Goal: Task Accomplishment & Management: Manage account settings

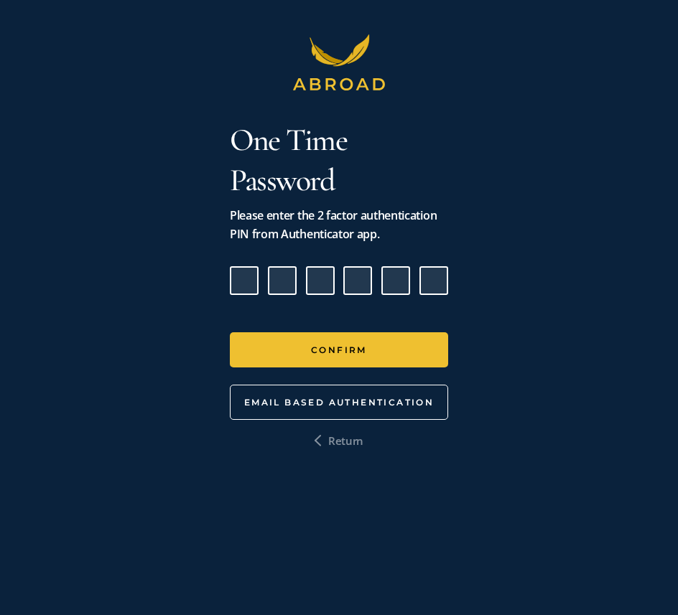
click at [245, 283] on input "Please enter verification code. Digit 1" at bounding box center [244, 280] width 29 height 29
type input "5"
type input "8"
type input "1"
type input "6"
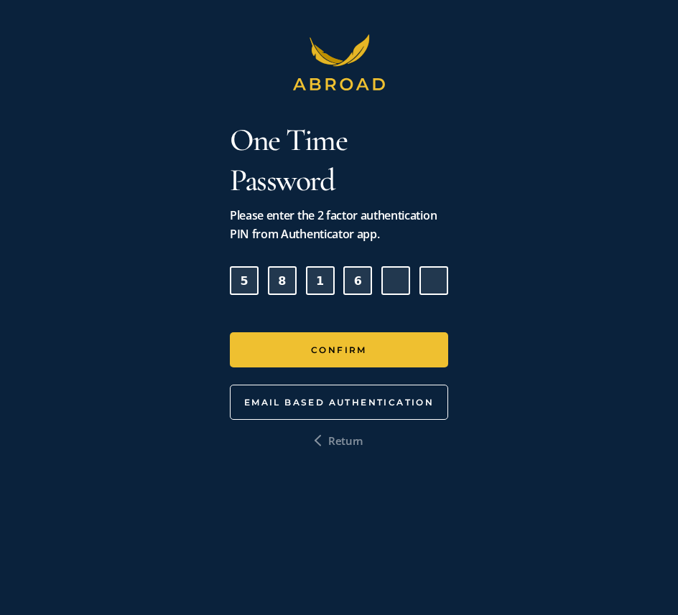
type input "2"
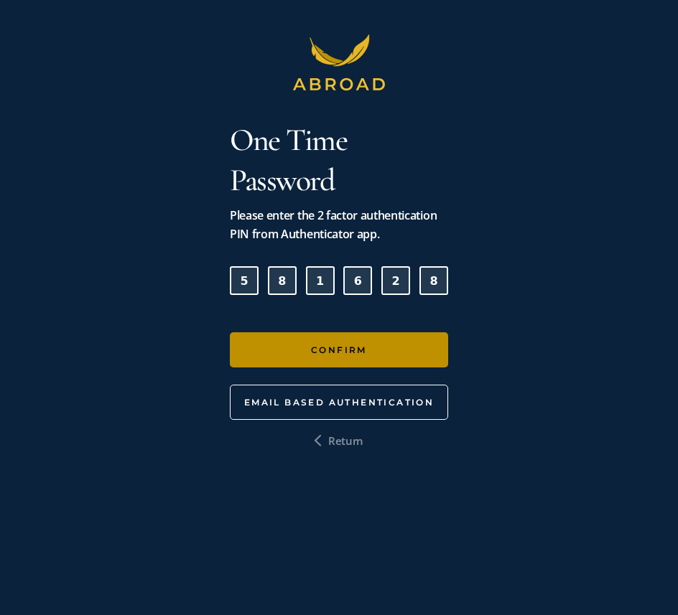
type input "8"
click at [321, 338] on button "Confirm" at bounding box center [339, 349] width 218 height 35
